Goal: Navigation & Orientation: Find specific page/section

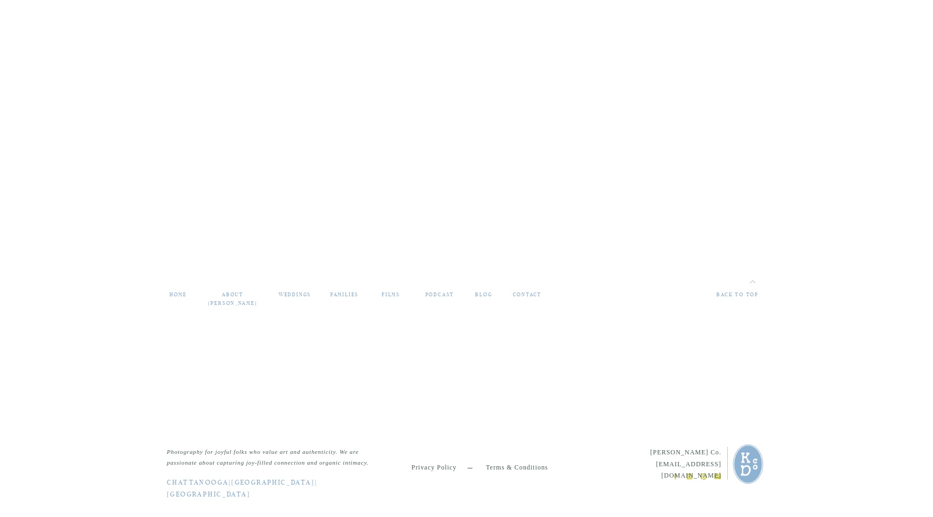
scroll to position [4654, 0]
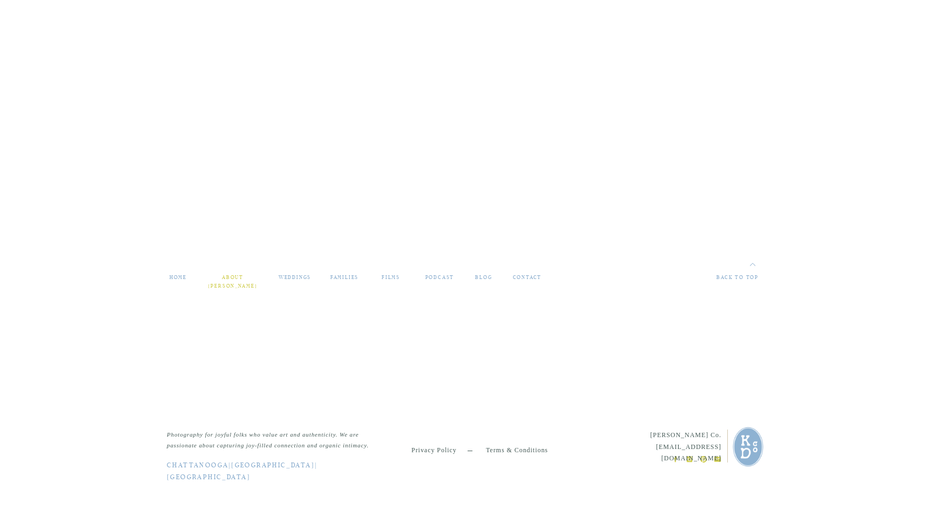
click at [210, 278] on nav "about [PERSON_NAME]" at bounding box center [233, 278] width 54 height 9
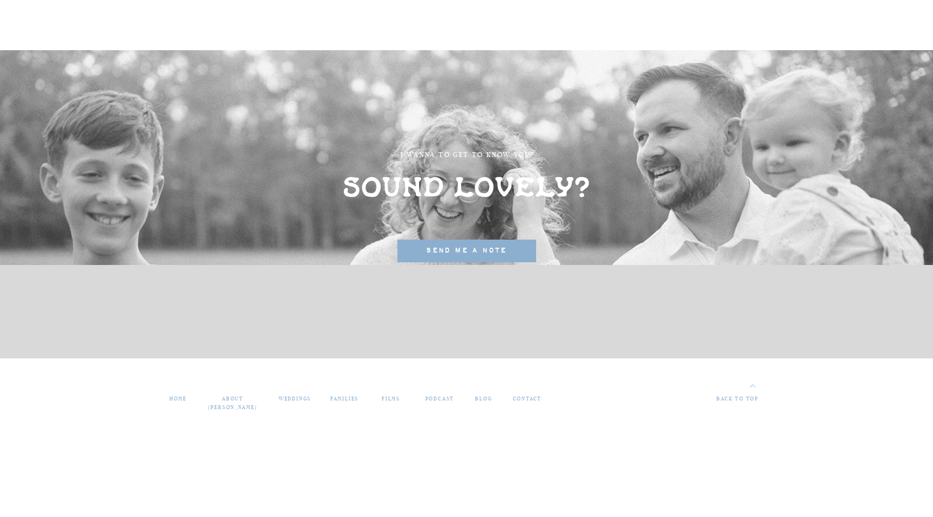
scroll to position [2877, 0]
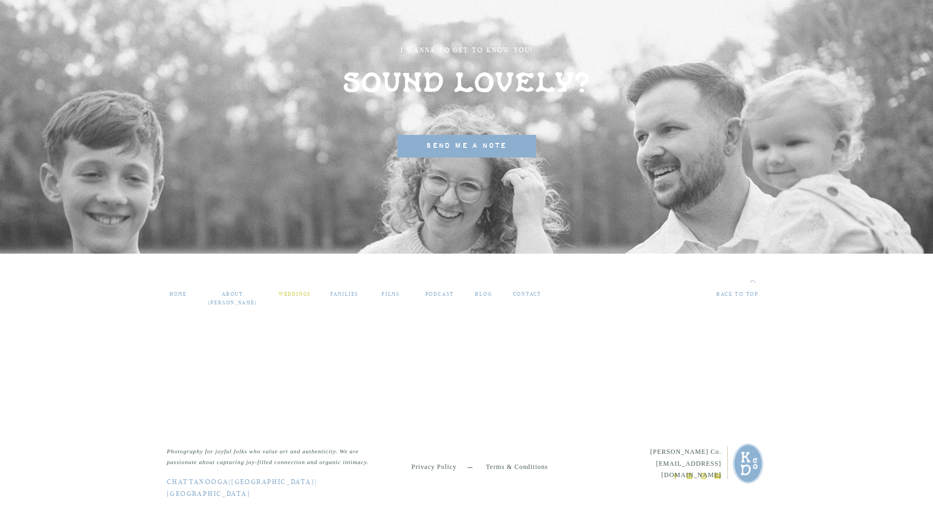
click at [304, 294] on nav "weddings" at bounding box center [294, 294] width 37 height 9
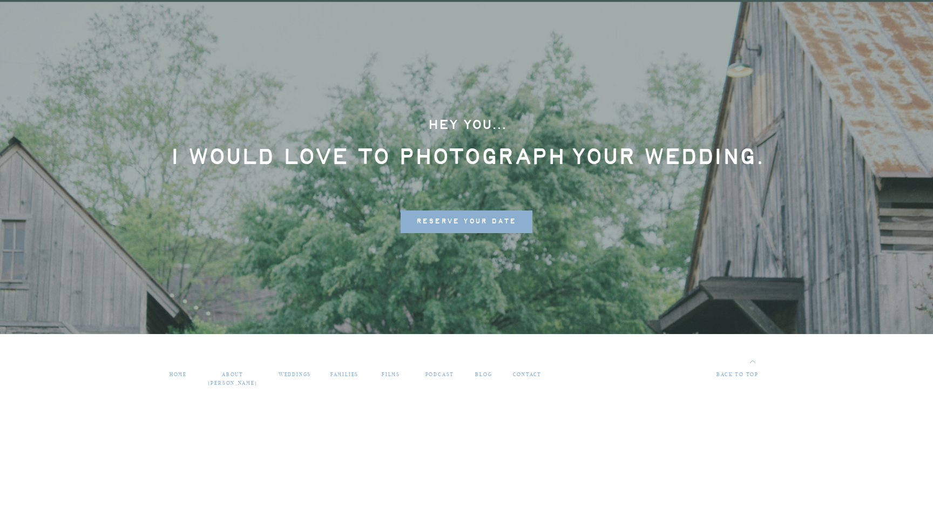
scroll to position [5829, 0]
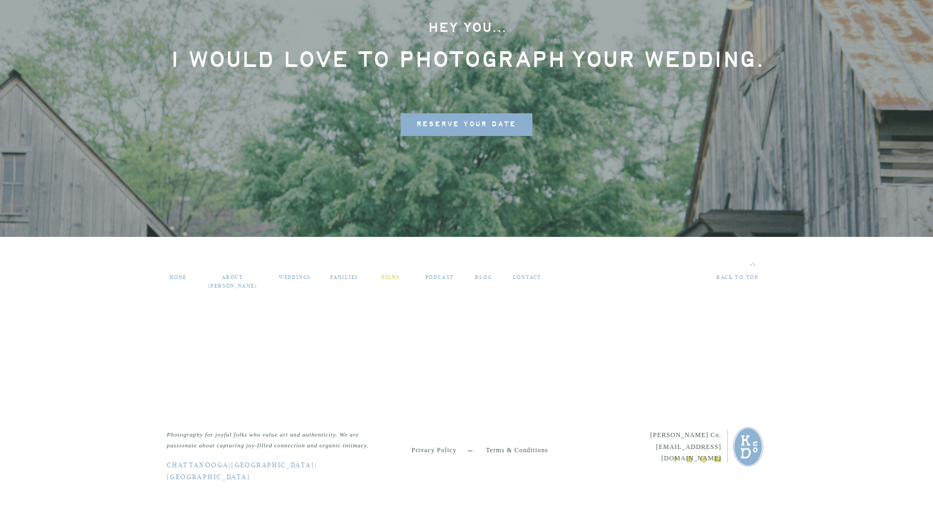
click at [385, 278] on nav "films" at bounding box center [391, 278] width 30 height 9
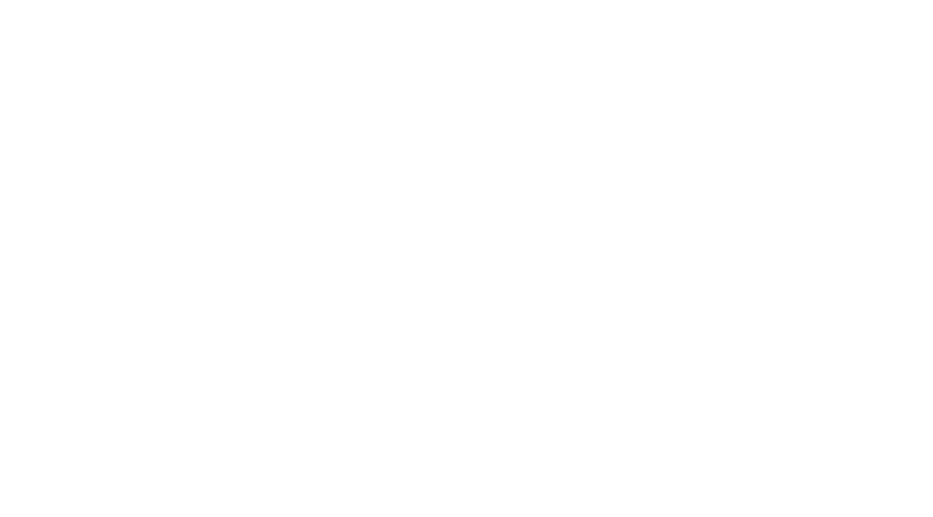
scroll to position [4654, 0]
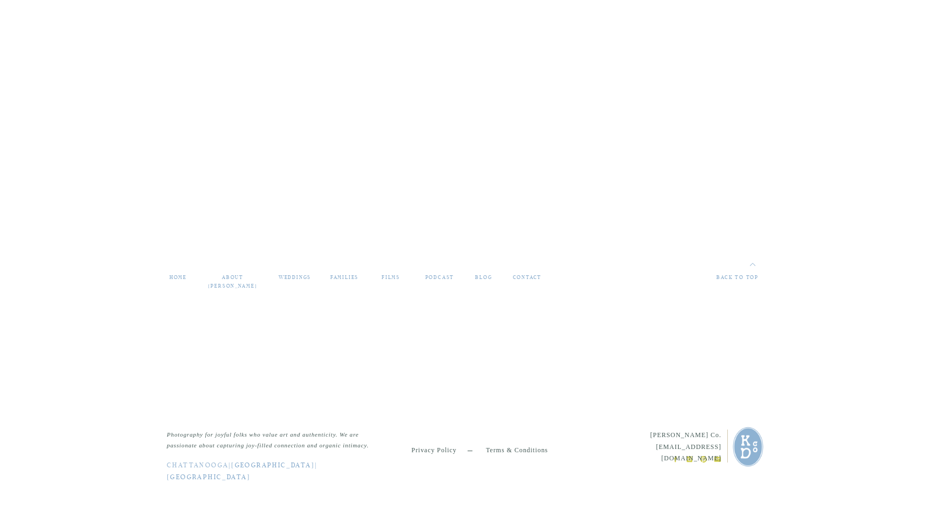
click at [199, 465] on link "Chattanooga" at bounding box center [198, 466] width 62 height 6
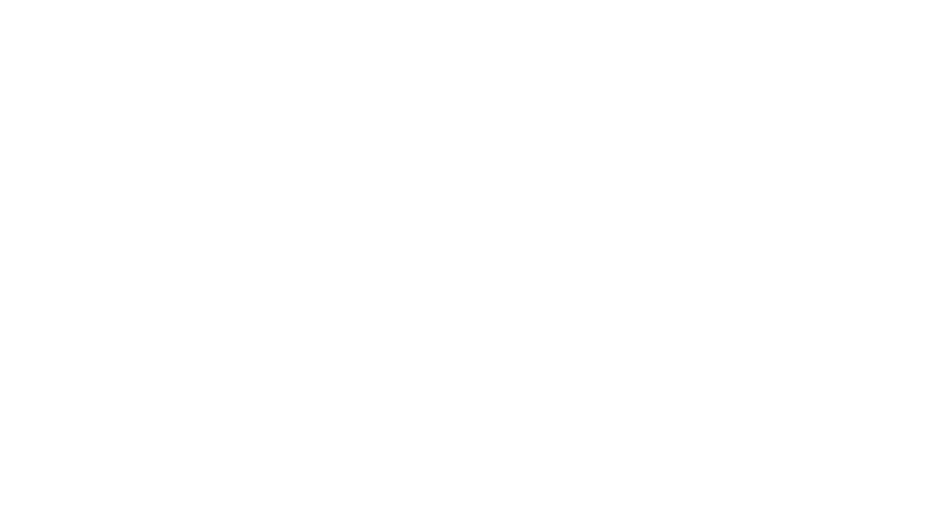
scroll to position [4654, 0]
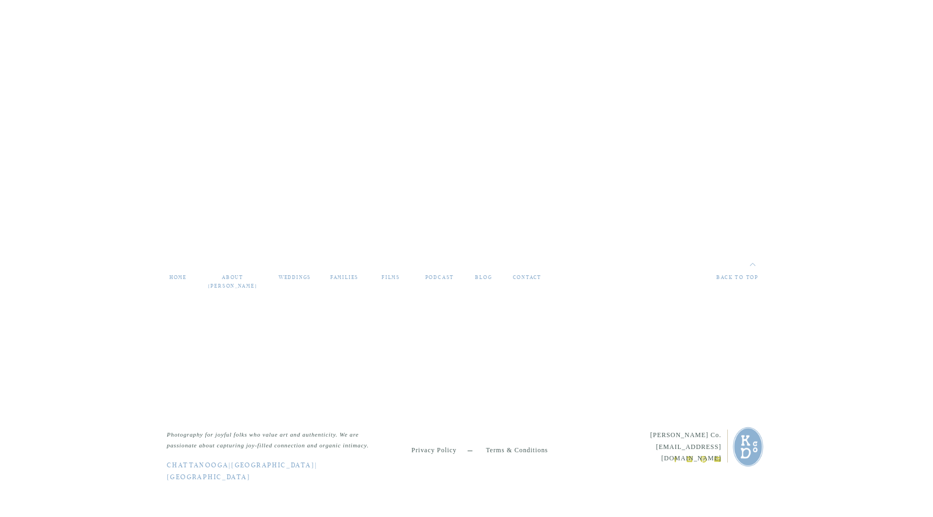
click at [284, 461] on h3 "Chattanooga | Birmingham | Huntsville" at bounding box center [268, 464] width 203 height 8
click at [284, 467] on link "[GEOGRAPHIC_DATA]" at bounding box center [273, 466] width 84 height 6
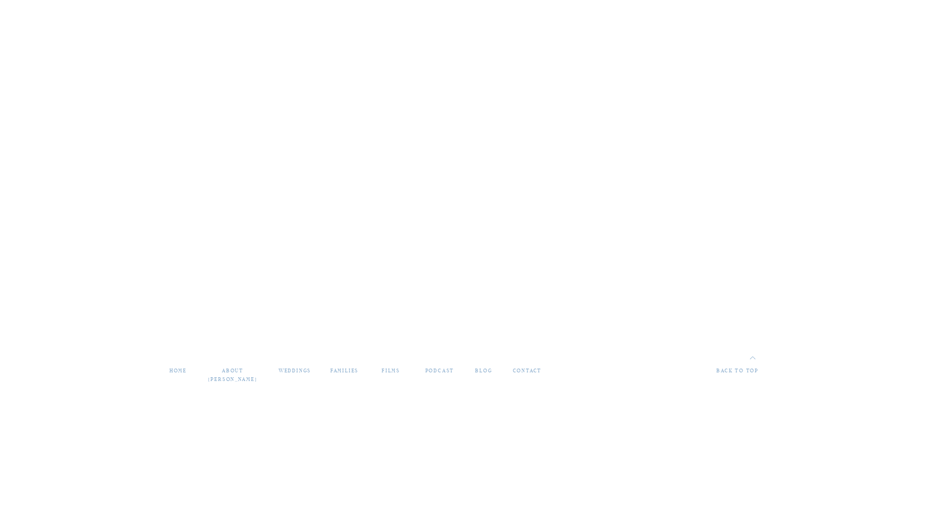
scroll to position [4654, 0]
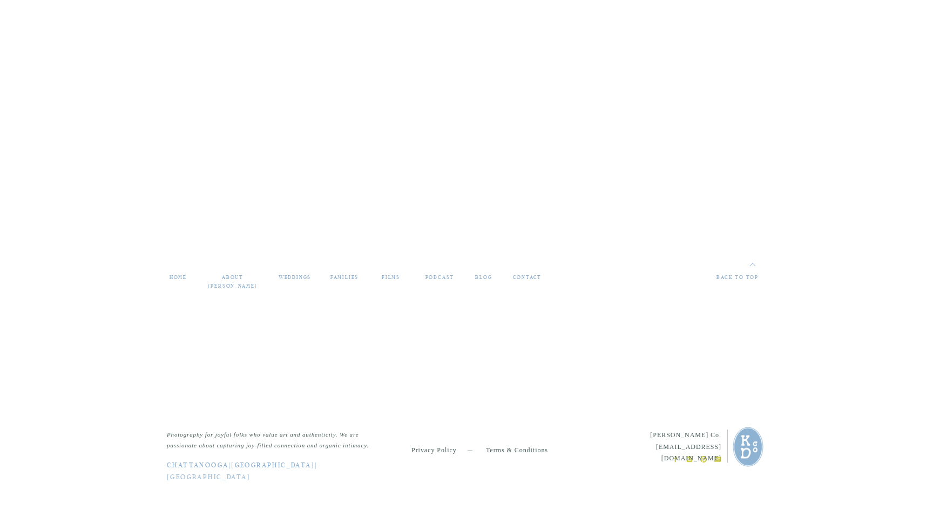
click at [250, 474] on link "[GEOGRAPHIC_DATA]" at bounding box center [209, 477] width 84 height 6
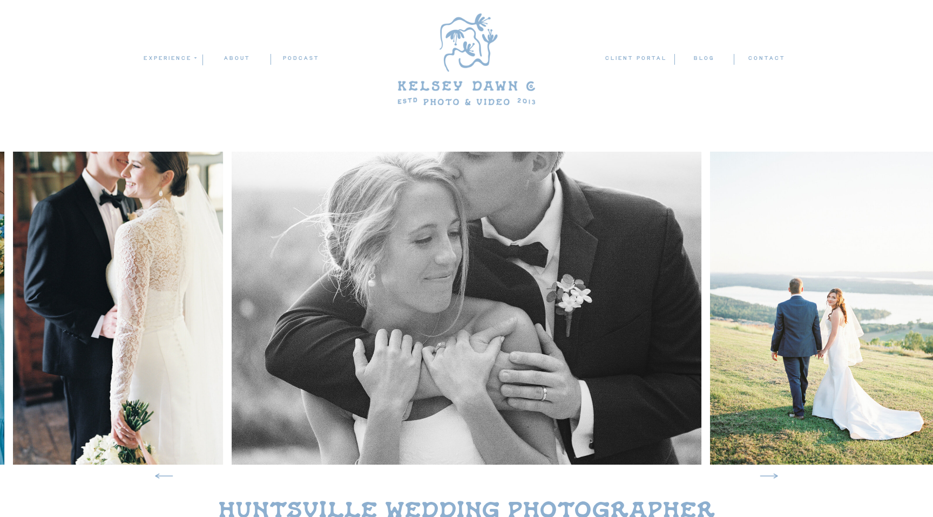
scroll to position [15, 0]
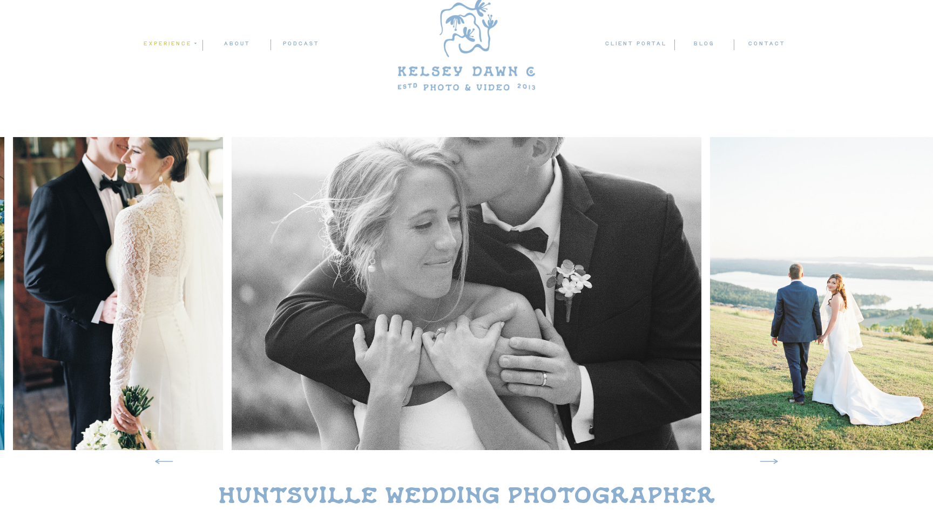
click at [181, 43] on nav "experience" at bounding box center [169, 44] width 52 height 10
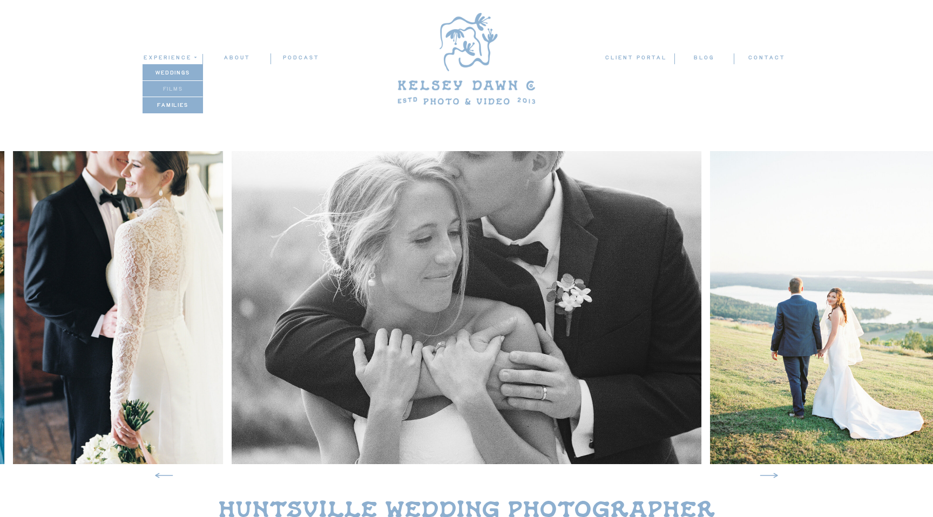
scroll to position [0, 0]
click at [180, 89] on p "films" at bounding box center [172, 89] width 60 height 9
